Goal: Information Seeking & Learning: Learn about a topic

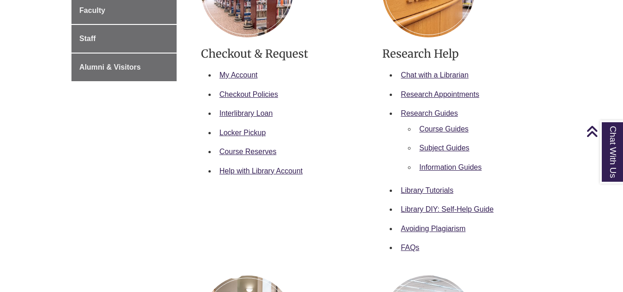
scroll to position [254, 0]
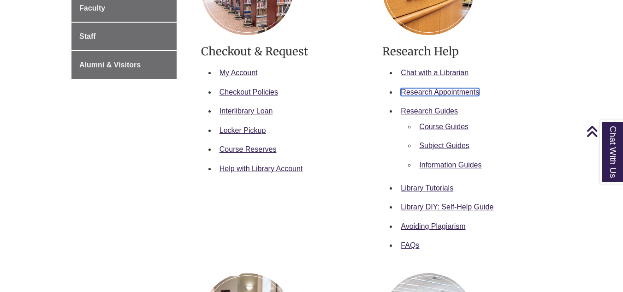
click at [432, 92] on link "Research Appointments" at bounding box center [440, 92] width 78 height 8
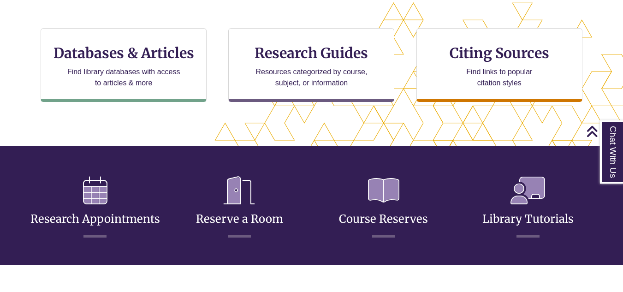
scroll to position [311, 0]
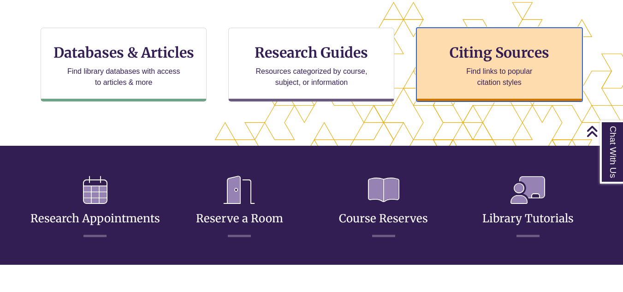
click at [476, 87] on p "Find links to popular citation styles" at bounding box center [499, 77] width 90 height 22
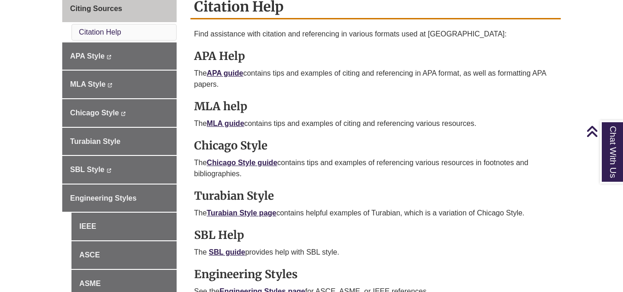
scroll to position [288, 0]
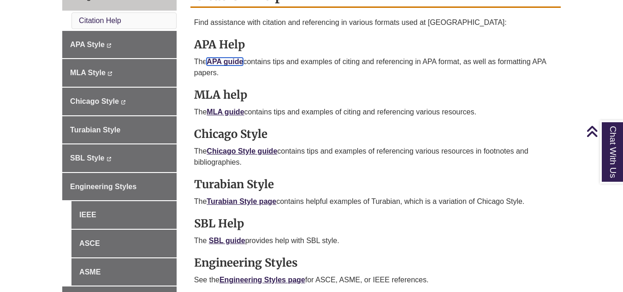
click at [228, 63] on link "APA guide" at bounding box center [225, 62] width 36 height 8
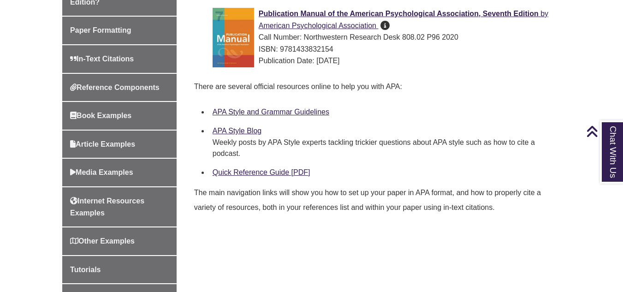
scroll to position [325, 0]
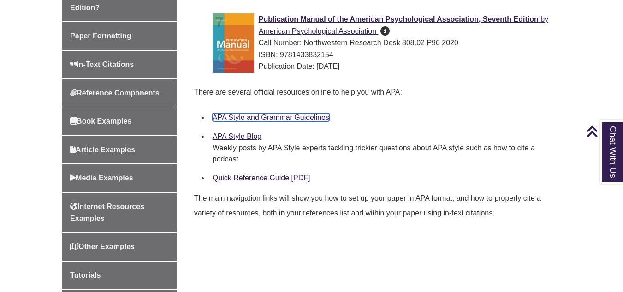
click at [317, 118] on link "APA Style and Grammar Guidelines" at bounding box center [271, 117] width 117 height 8
